Goal: Find specific page/section: Find specific page/section

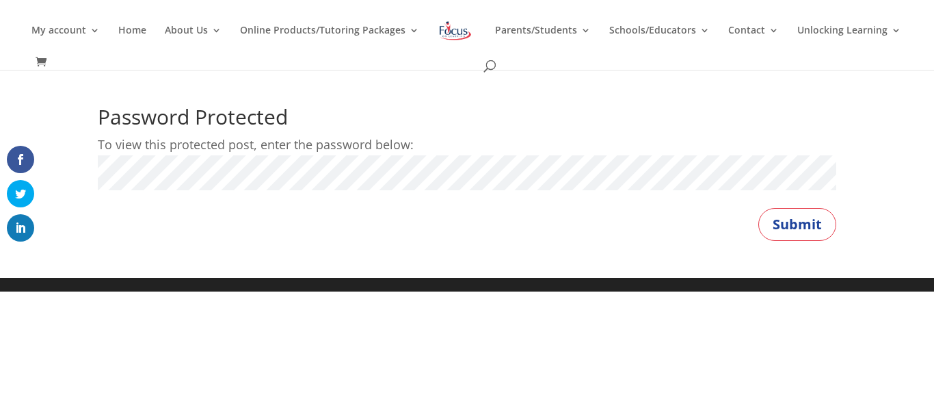
click at [308, 152] on p "To view this protected post, enter the password below:" at bounding box center [467, 144] width 738 height 21
click at [758, 208] on button "Submit" at bounding box center [797, 224] width 78 height 33
click at [766, 228] on button "Submit" at bounding box center [797, 224] width 78 height 33
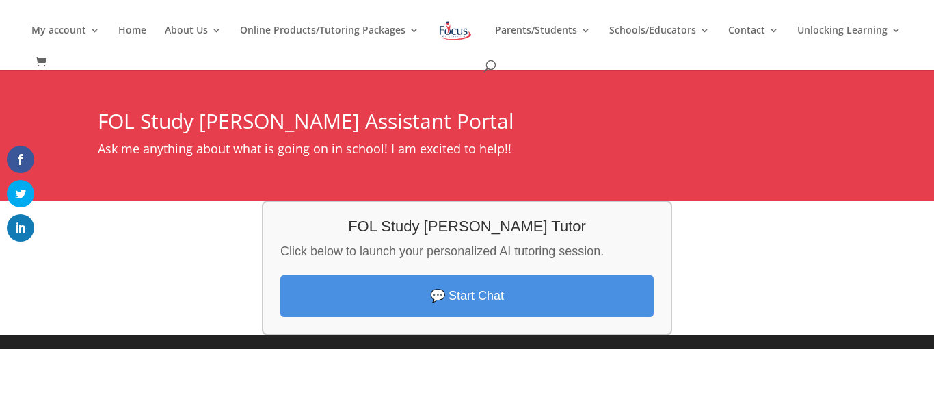
click at [704, 289] on div "FOL Study Smith Tutor Click below to launch your personalized AI tutoring sessi…" at bounding box center [467, 267] width 934 height 135
click at [160, 248] on div "FOL Study Smith Tutor Click below to launch your personalized AI tutoring sessi…" at bounding box center [467, 267] width 934 height 135
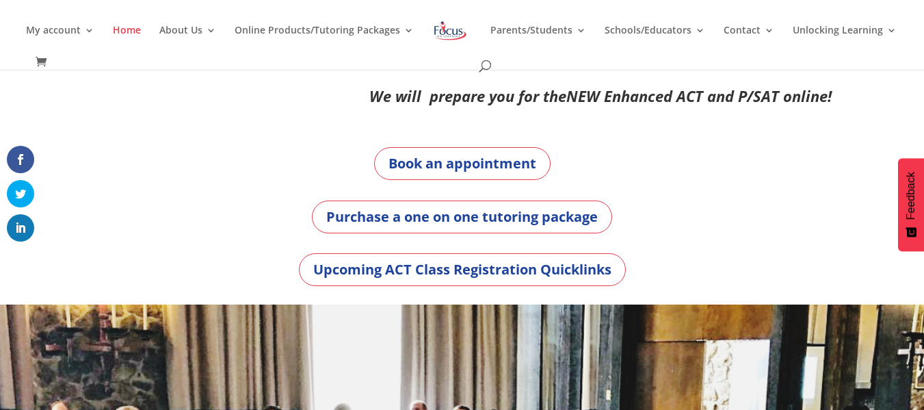
click at [290, 125] on div "We will prepare you for the NEW Enhanced ACT and P/SAT online!" at bounding box center [462, 99] width 738 height 59
